Goal: Navigation & Orientation: Find specific page/section

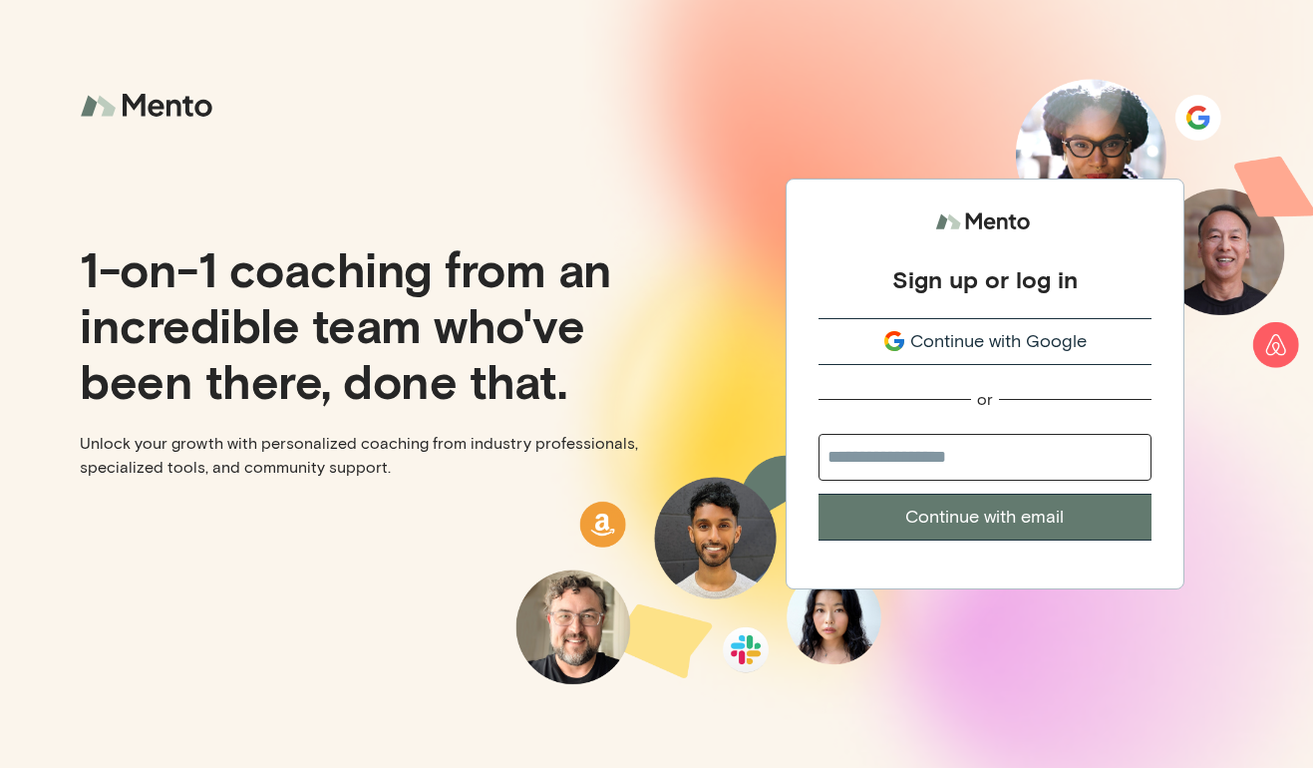
click at [985, 344] on span "Continue with Google" at bounding box center [998, 341] width 176 height 27
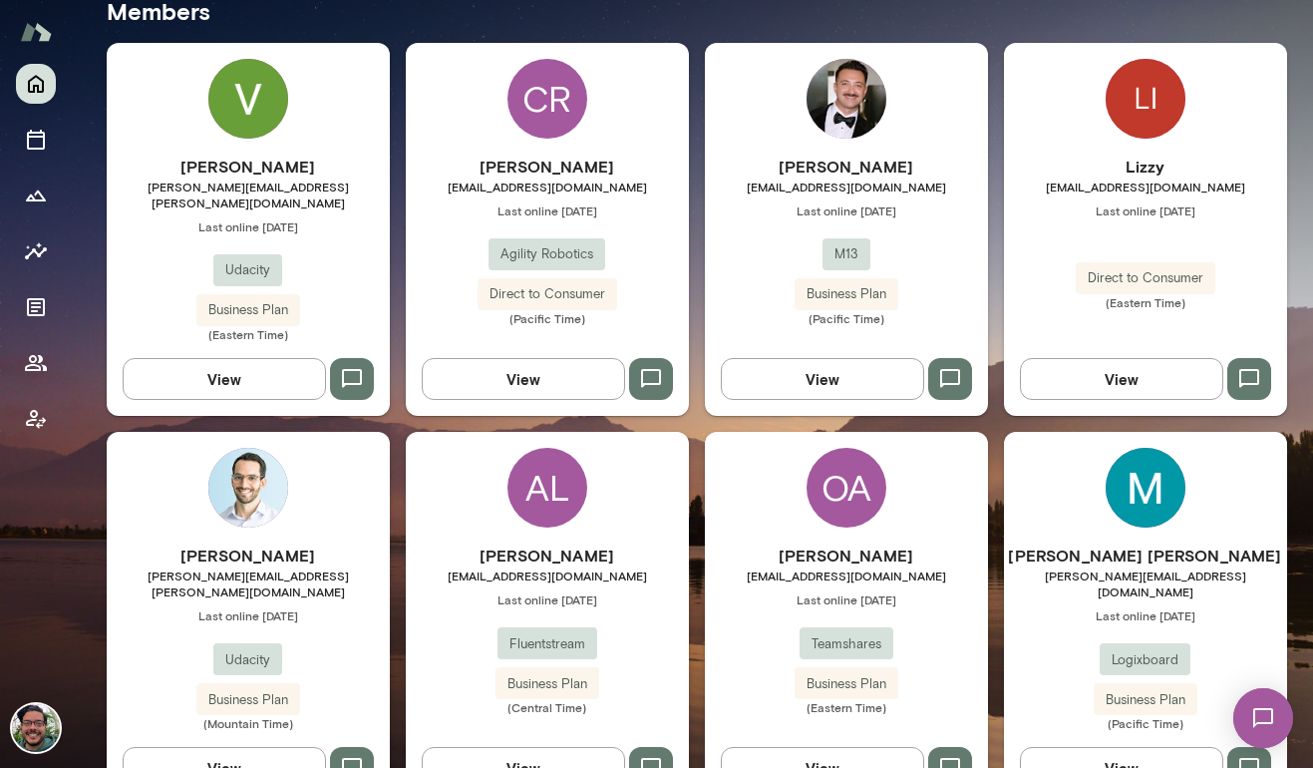
scroll to position [655, 0]
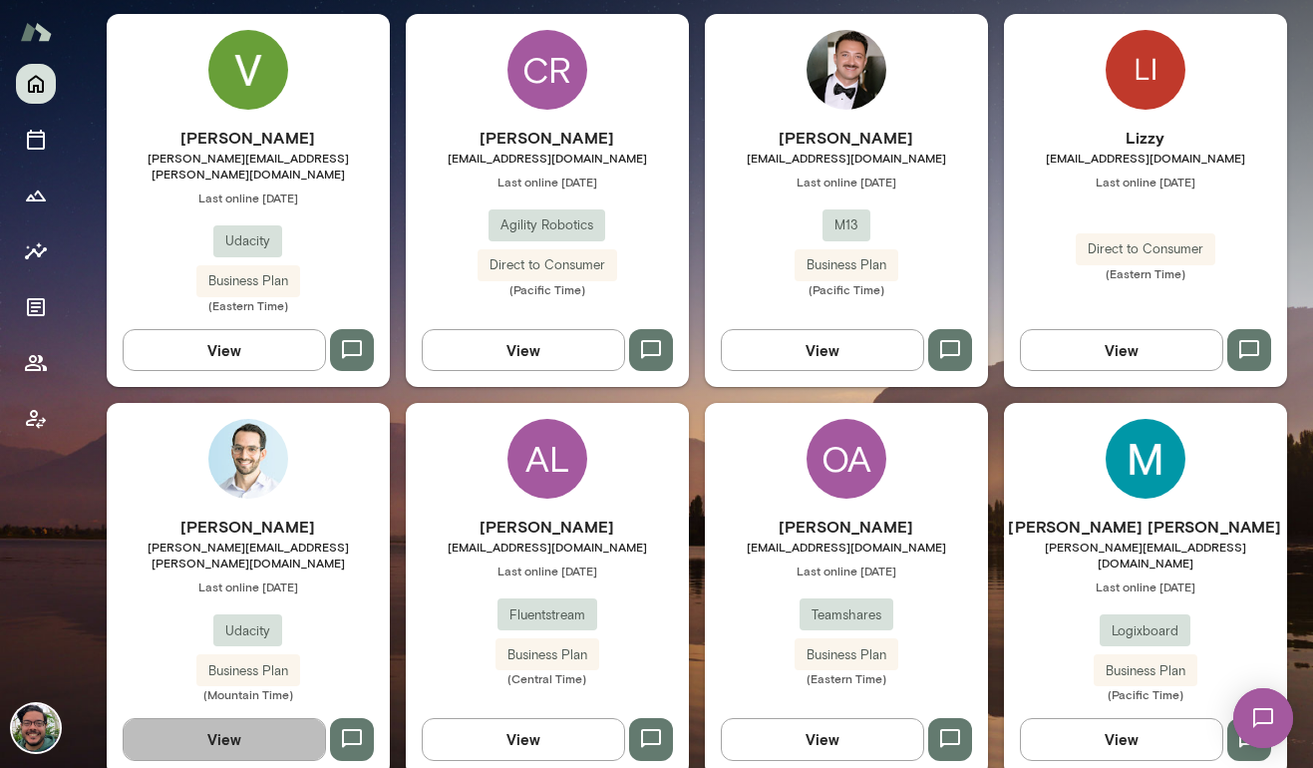
click at [233, 718] on button "View" at bounding box center [224, 739] width 203 height 42
